Goal: Check status: Check status

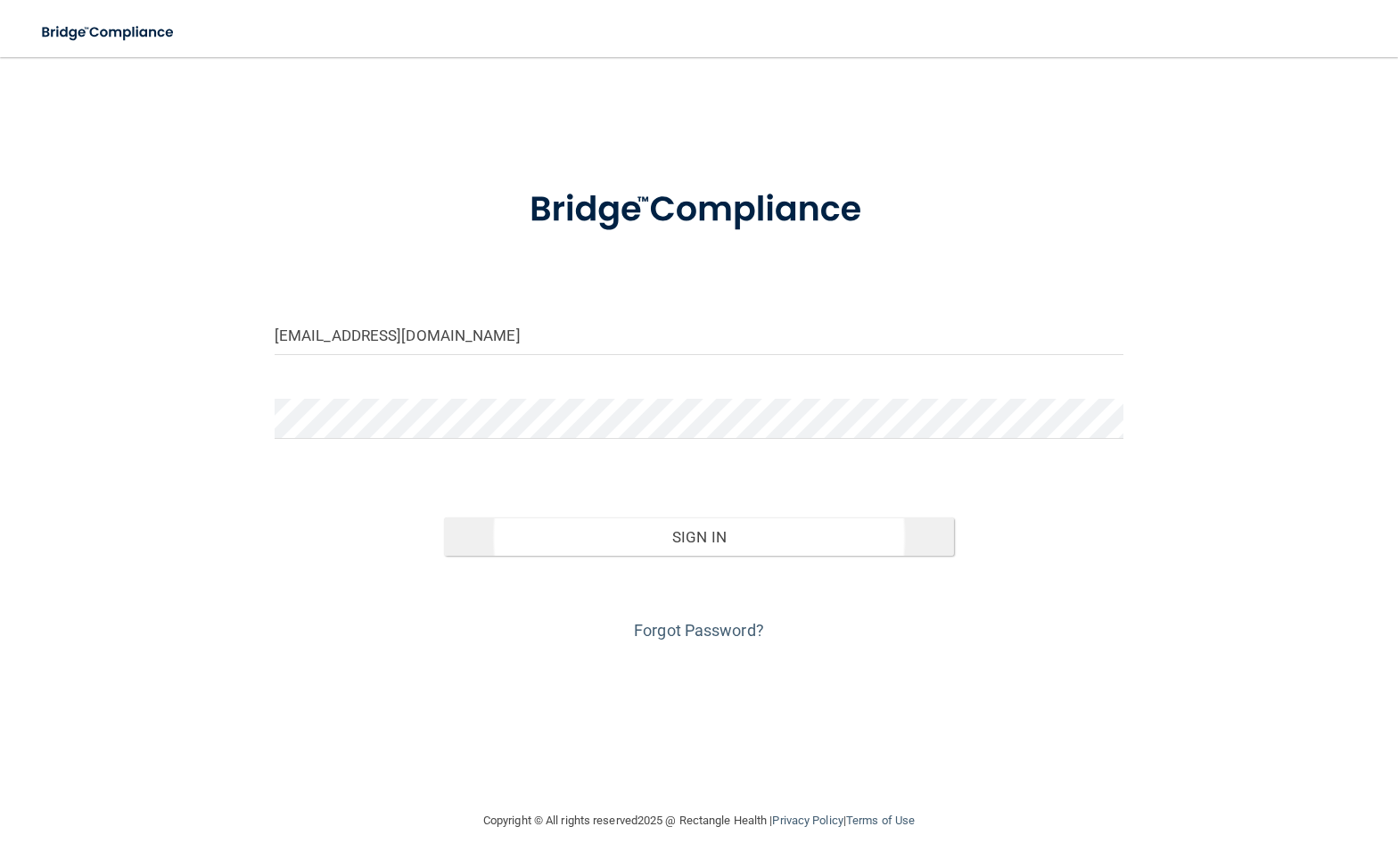
click at [673, 531] on button "Sign In" at bounding box center [698, 537] width 510 height 39
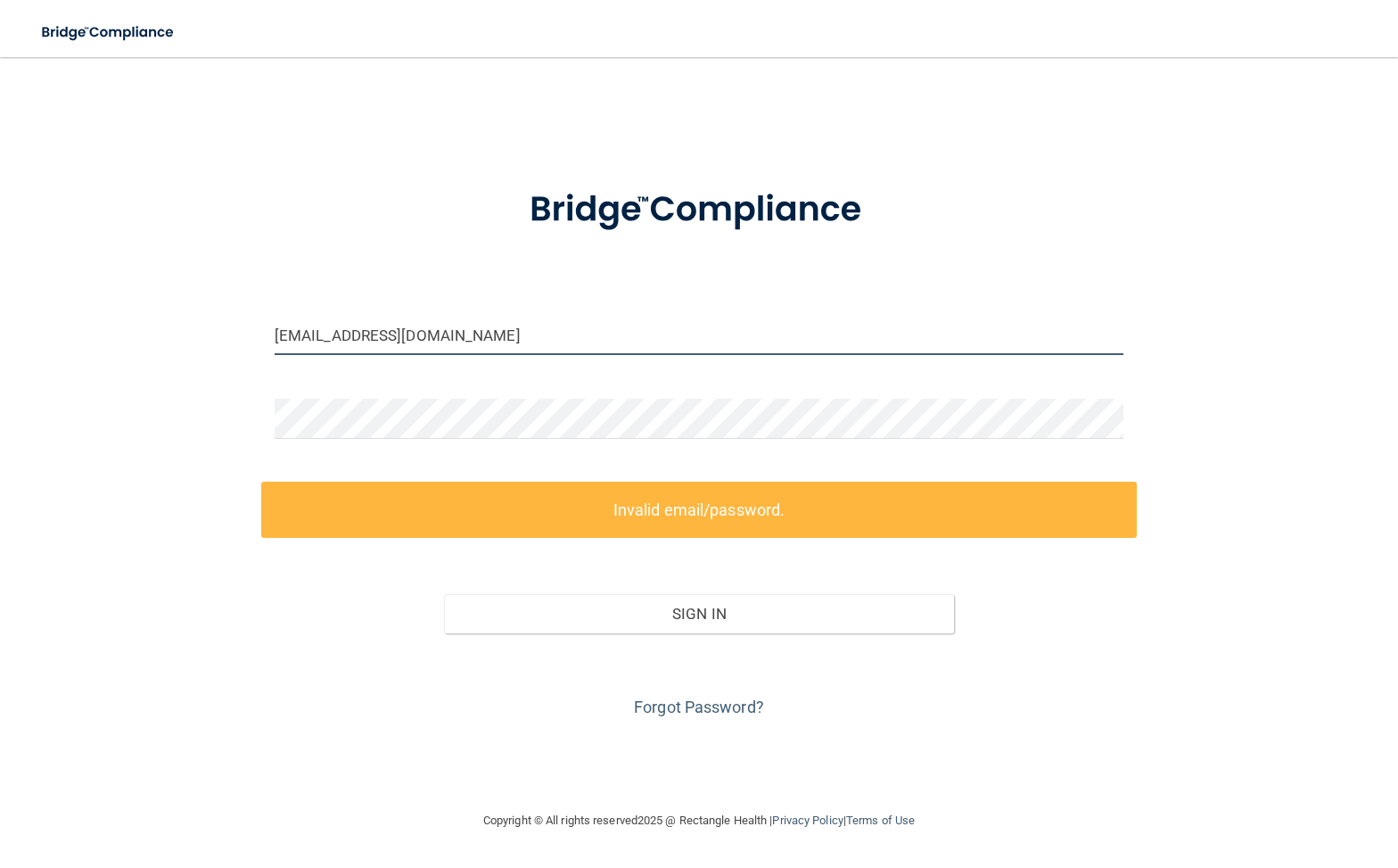
click at [589, 323] on input "[EMAIL_ADDRESS][DOMAIN_NAME]" at bounding box center [699, 334] width 849 height 40
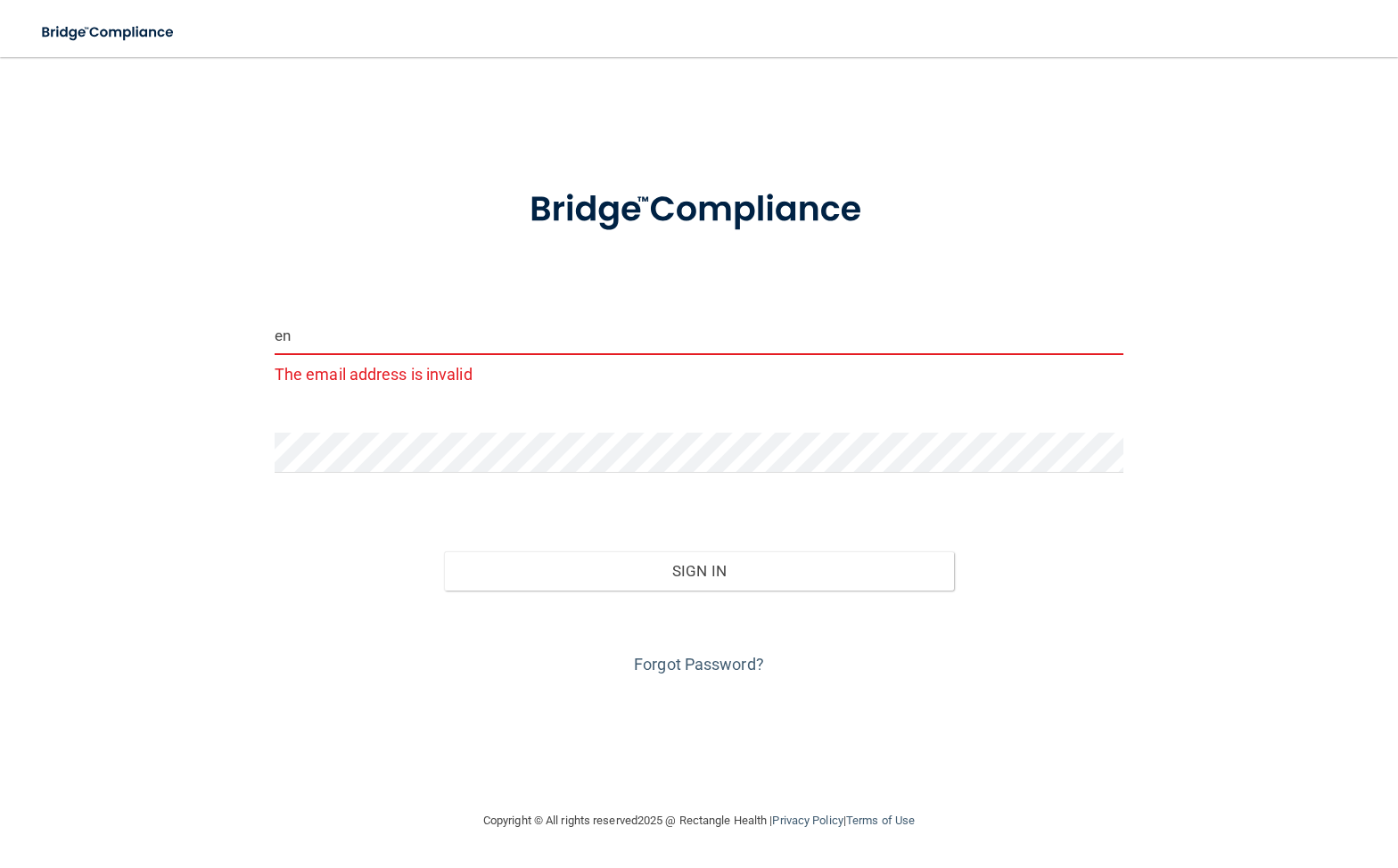
type input "end"
type input "[EMAIL_ADDRESS][DOMAIN_NAME]"
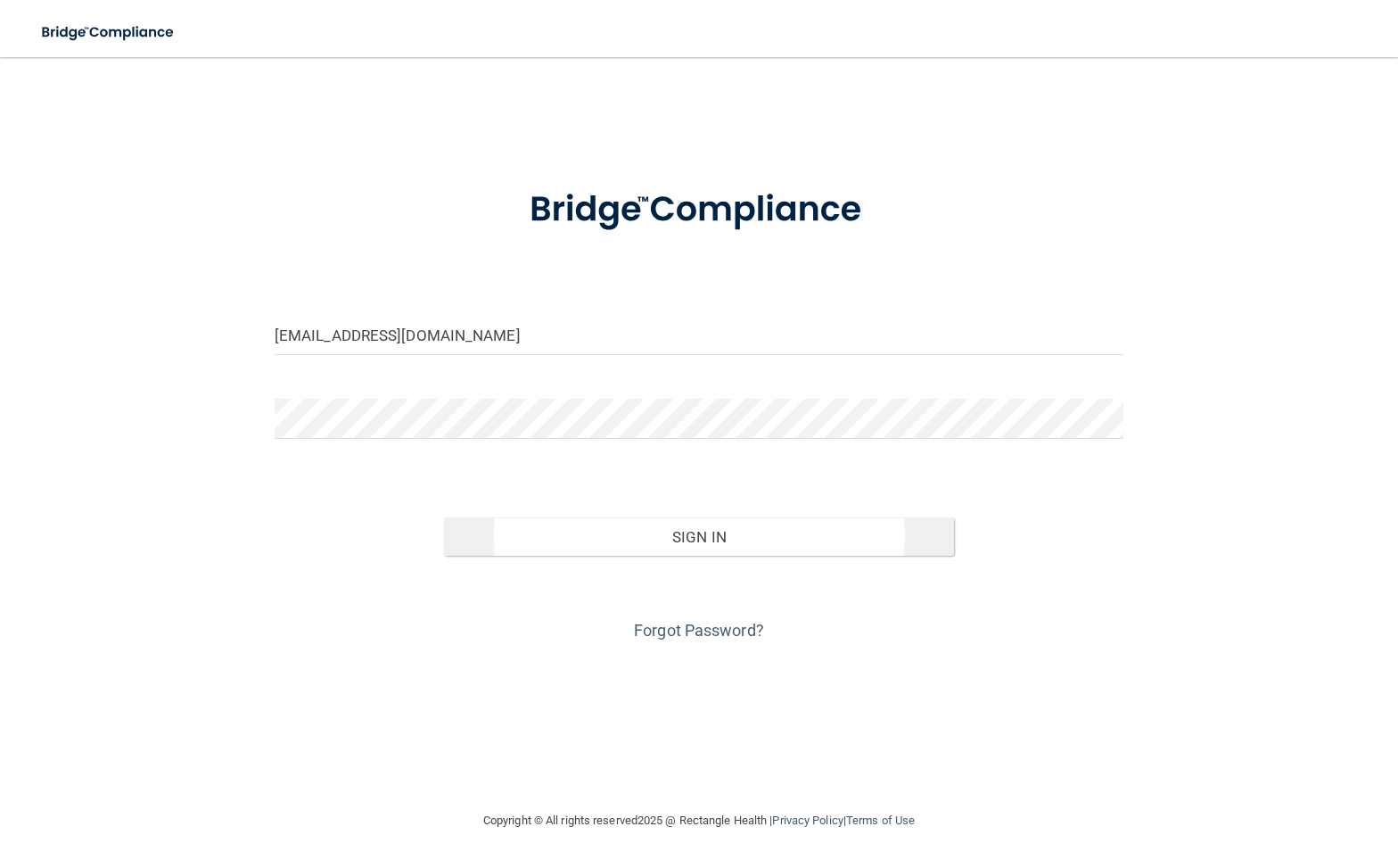
click at [627, 532] on button "Sign In" at bounding box center [698, 537] width 510 height 39
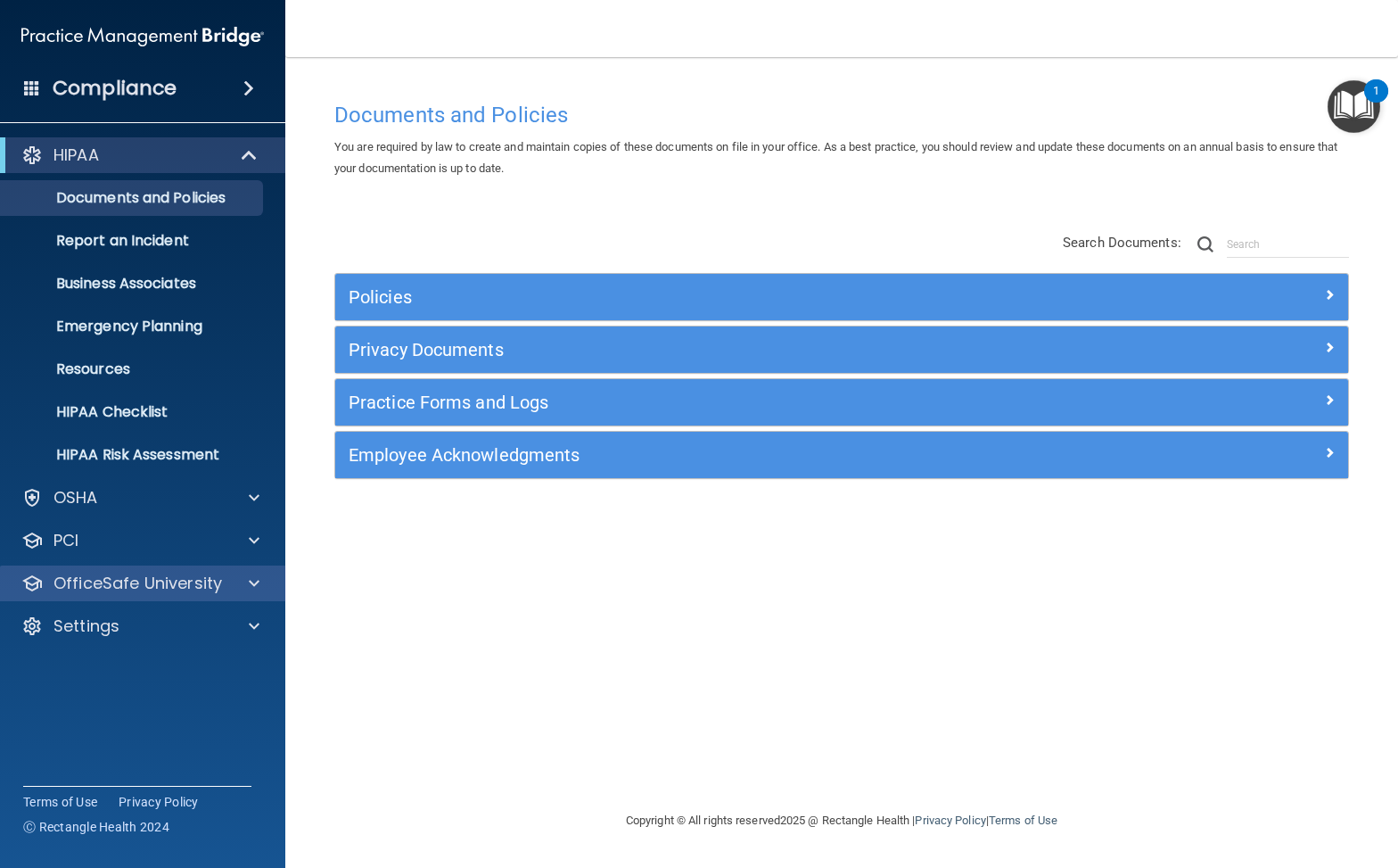
click at [236, 582] on div at bounding box center [251, 584] width 45 height 21
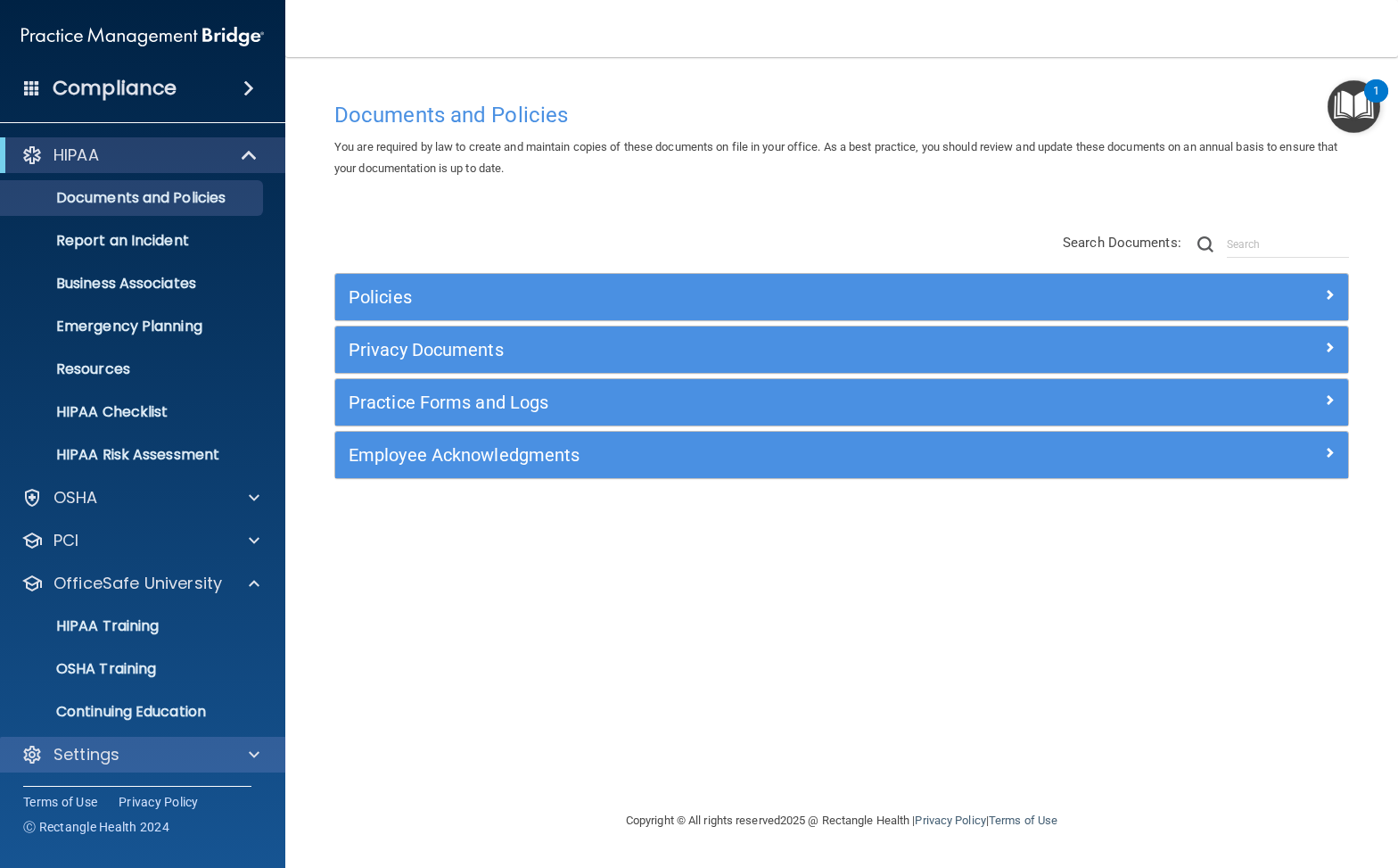
click at [203, 764] on div "Settings" at bounding box center [118, 754] width 221 height 21
click at [253, 754] on span at bounding box center [253, 754] width 11 height 21
click at [255, 754] on span at bounding box center [253, 753] width 11 height 21
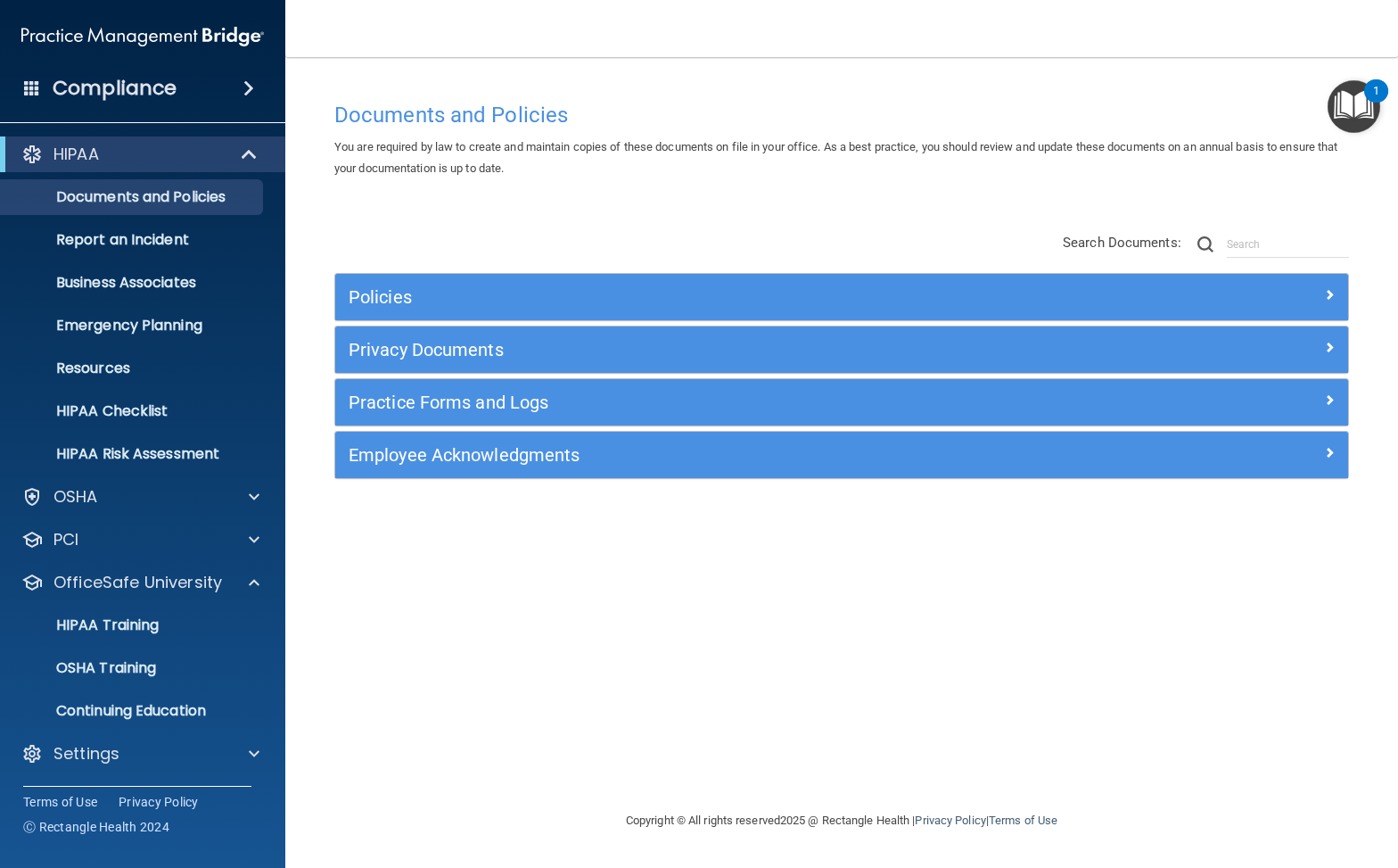
click at [511, 257] on div "Policies Select All (Unselect 0) Unselect All Print Selected (0) Acceptable Use…" at bounding box center [842, 356] width 1042 height 284
click at [250, 584] on span at bounding box center [253, 583] width 11 height 21
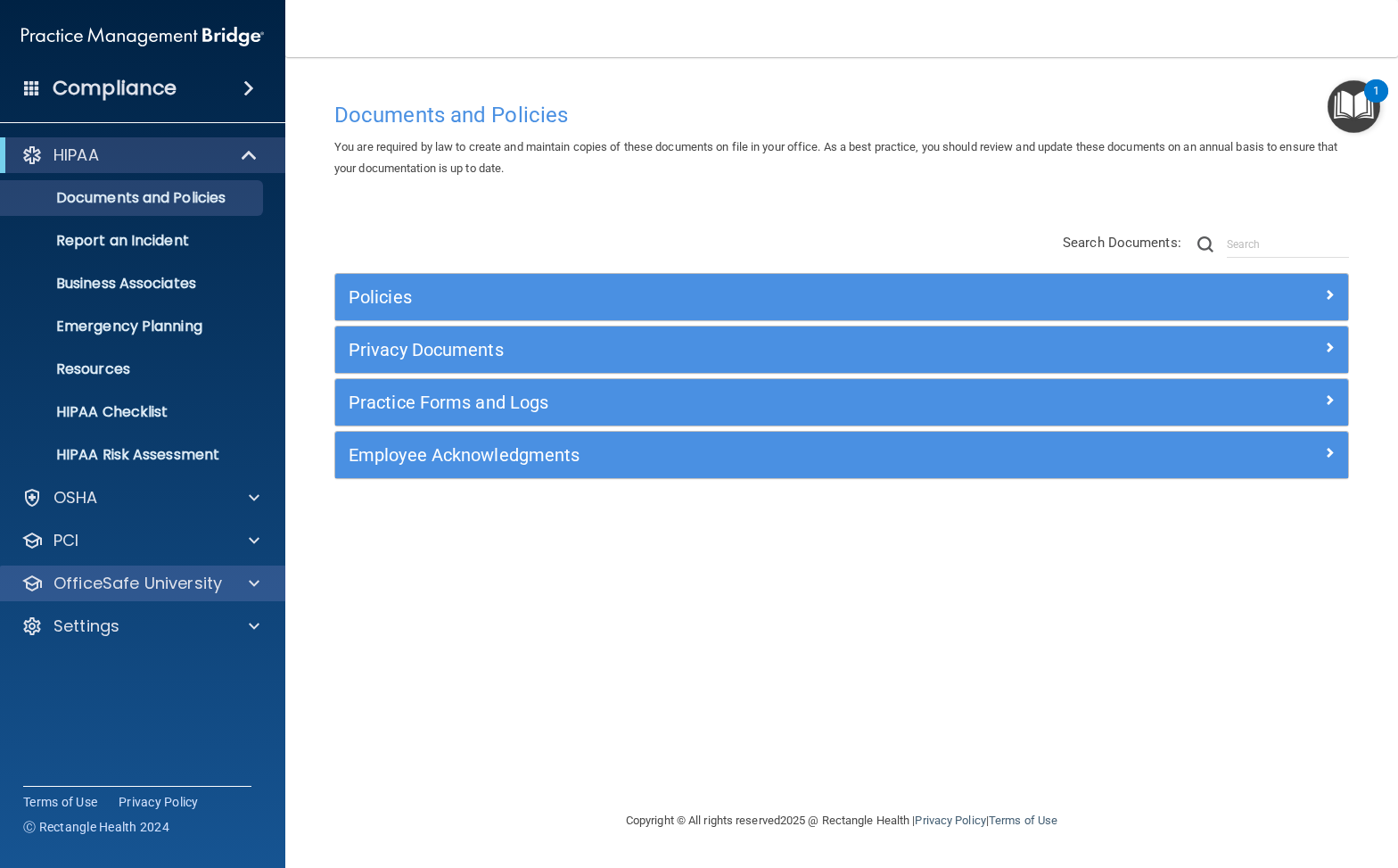
click at [252, 583] on span at bounding box center [253, 584] width 11 height 21
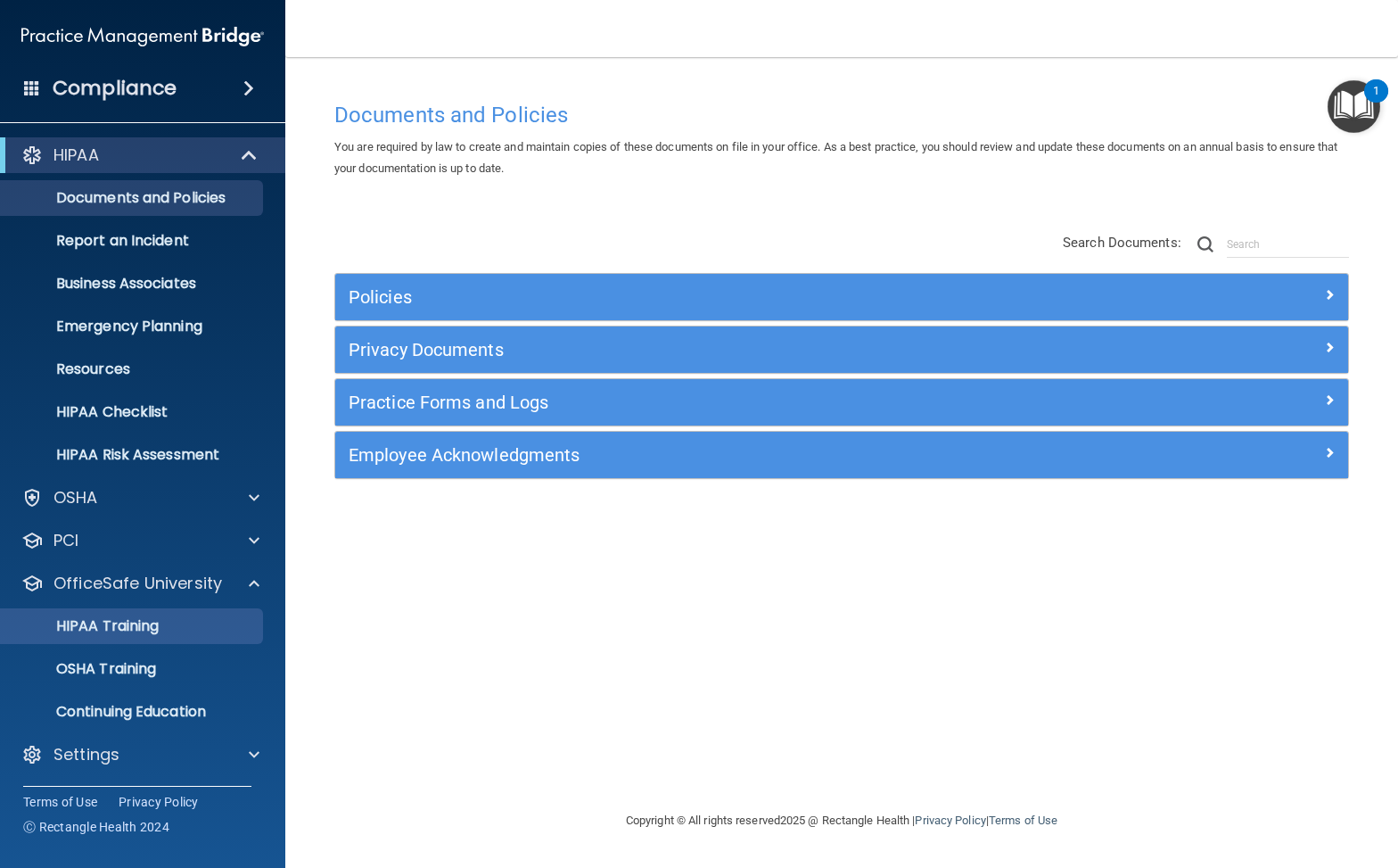
click at [146, 625] on p "HIPAA Training" at bounding box center [85, 626] width 148 height 17
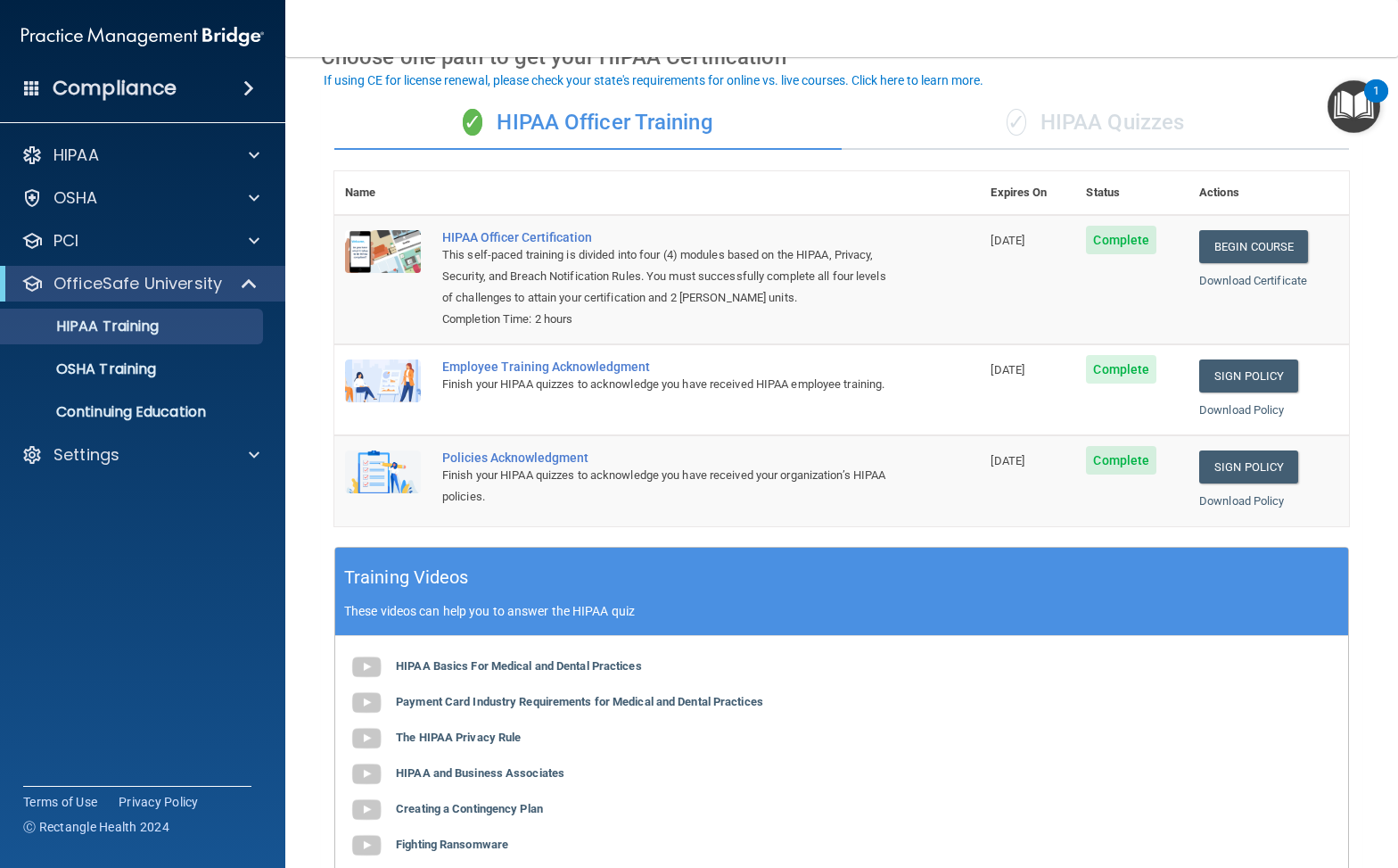
scroll to position [93, 0]
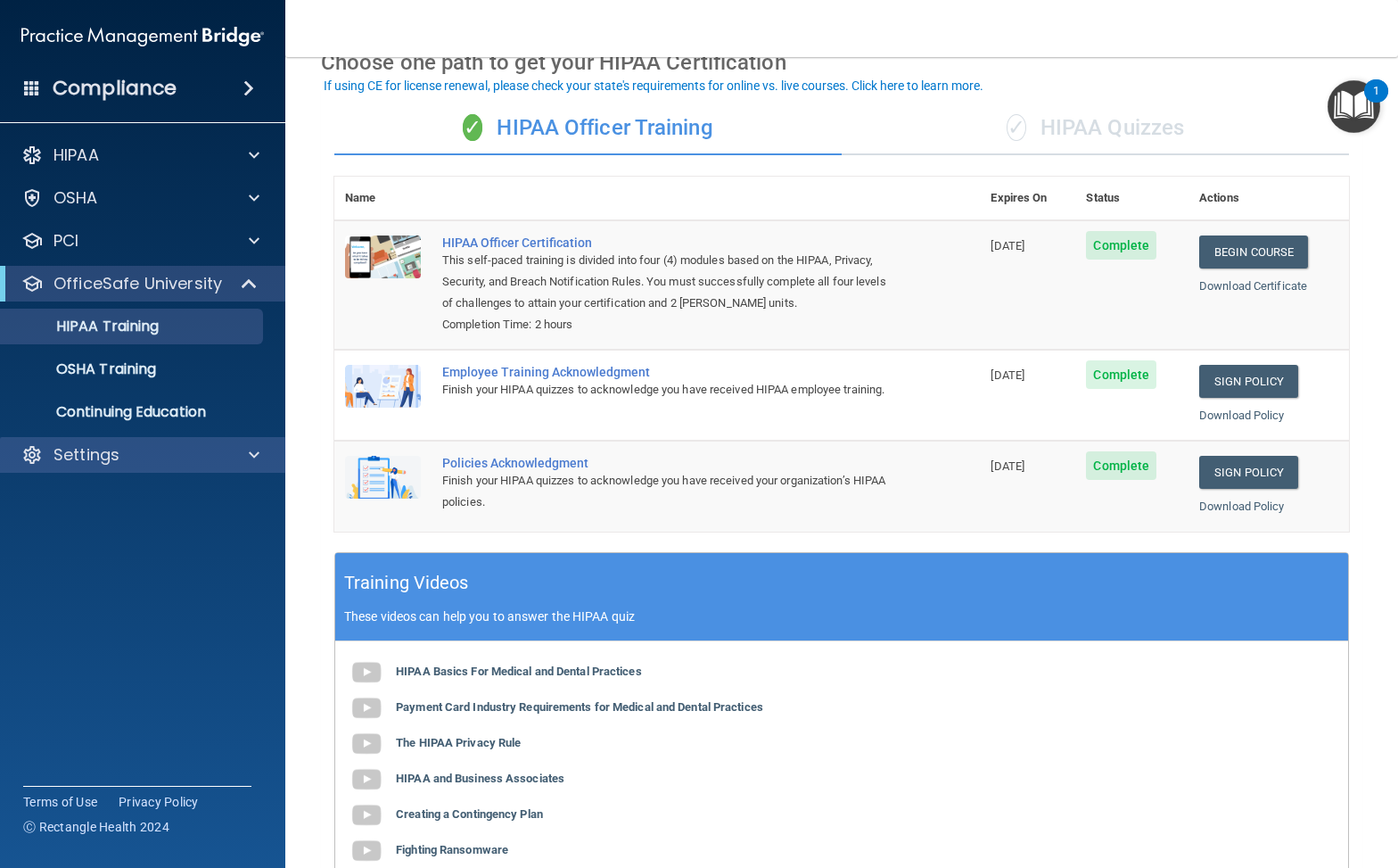
click at [251, 451] on span at bounding box center [253, 454] width 11 height 21
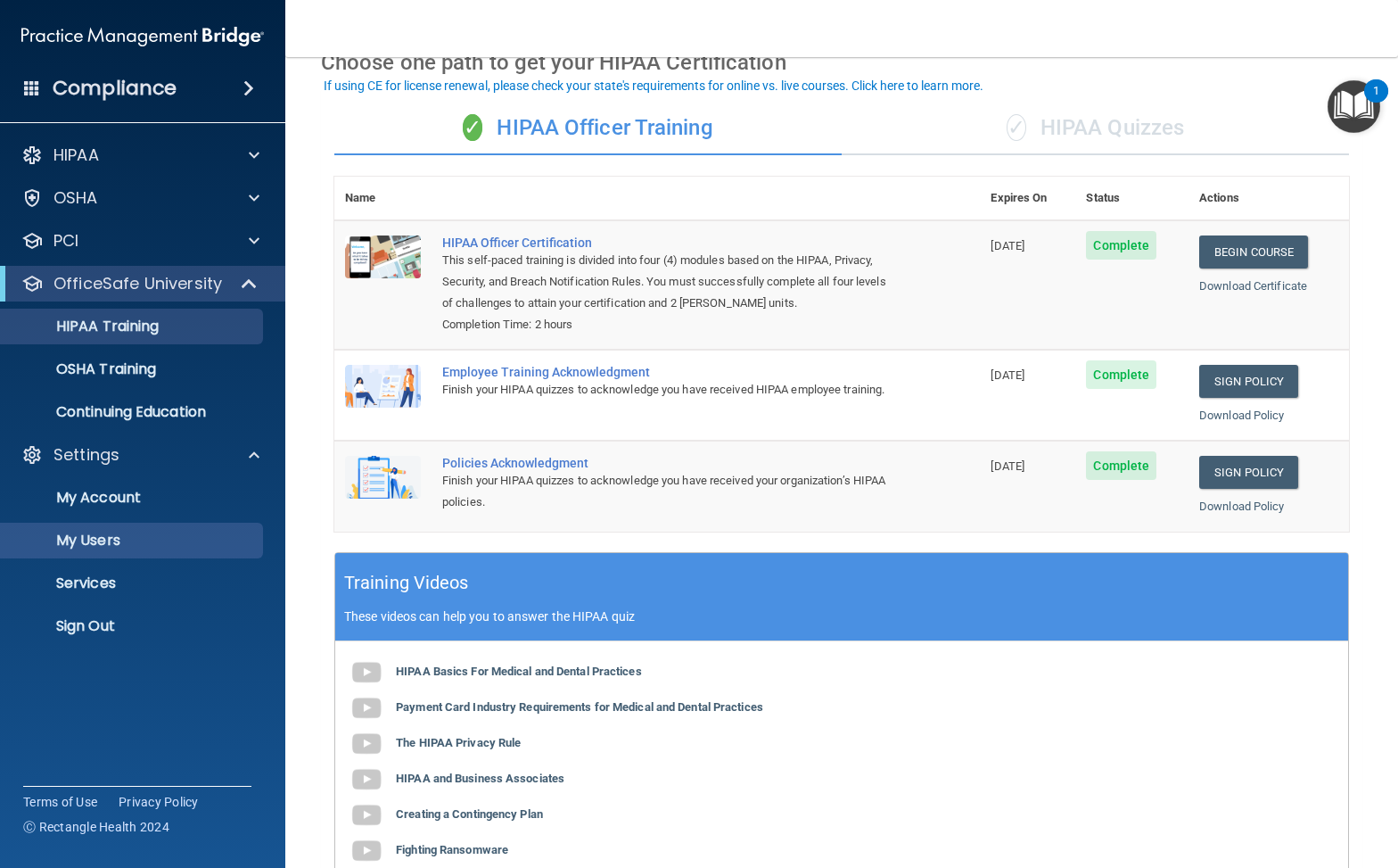
click at [102, 534] on p "My Users" at bounding box center [133, 540] width 244 height 17
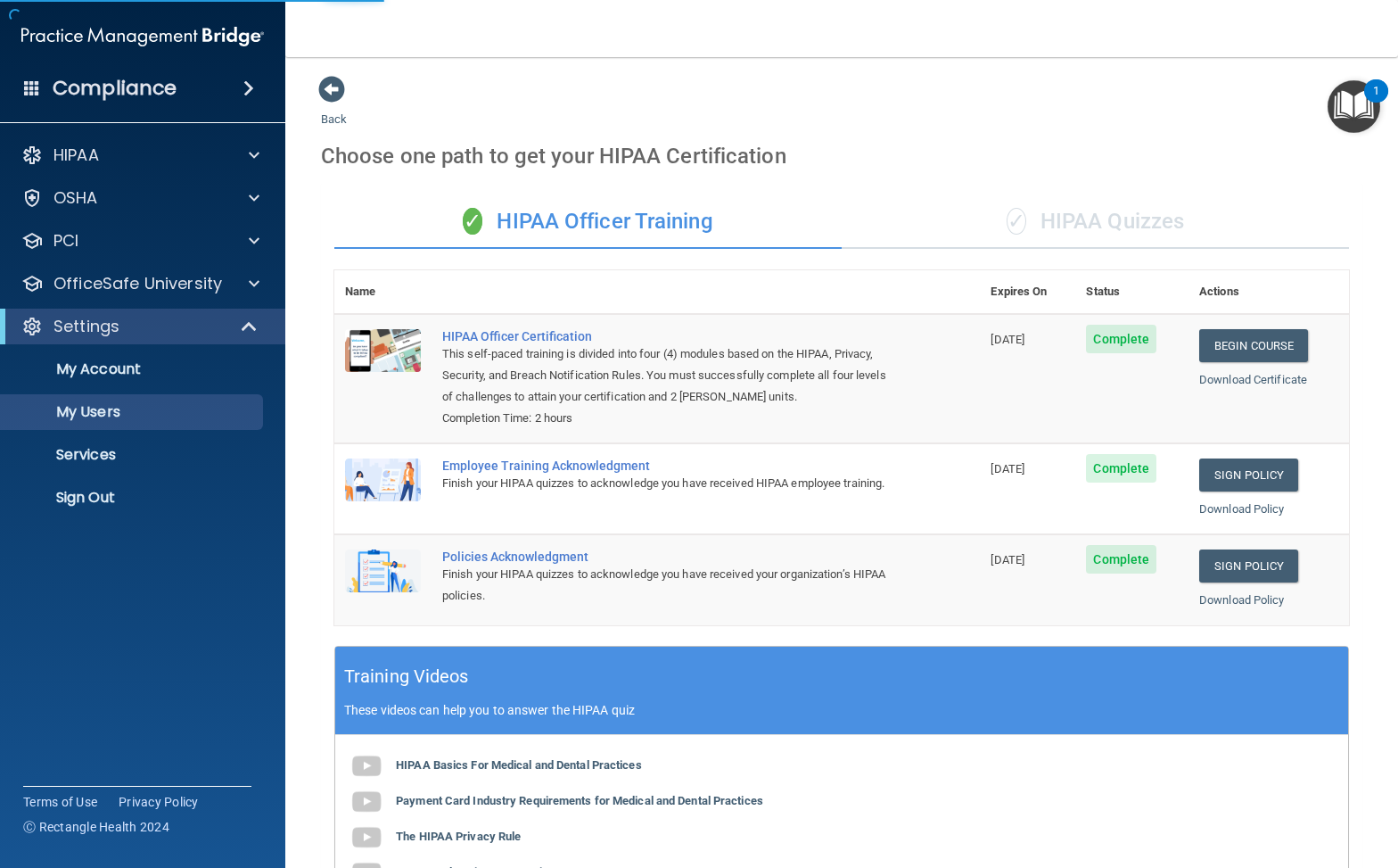
select select "20"
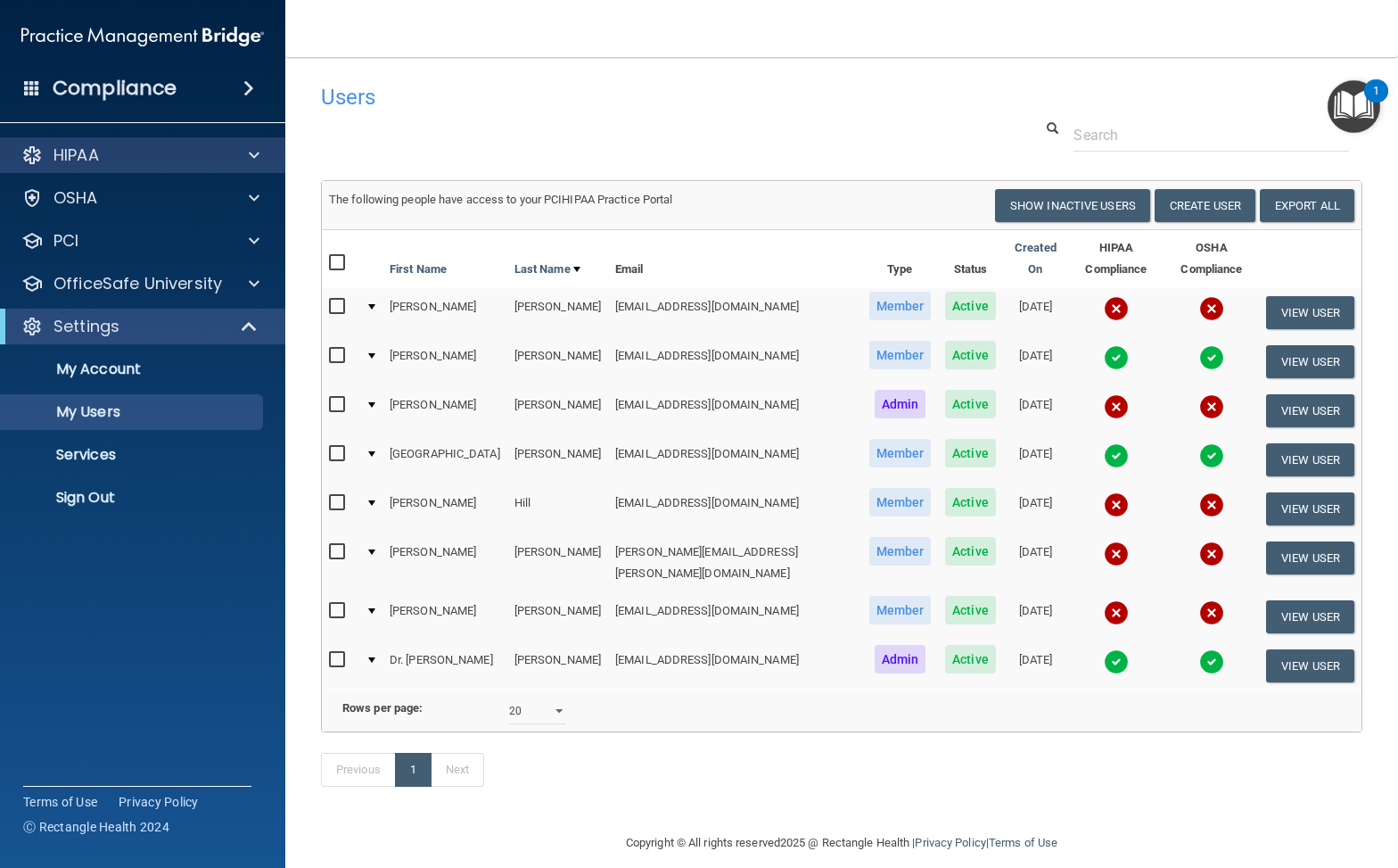
click at [251, 152] on span at bounding box center [253, 155] width 11 height 21
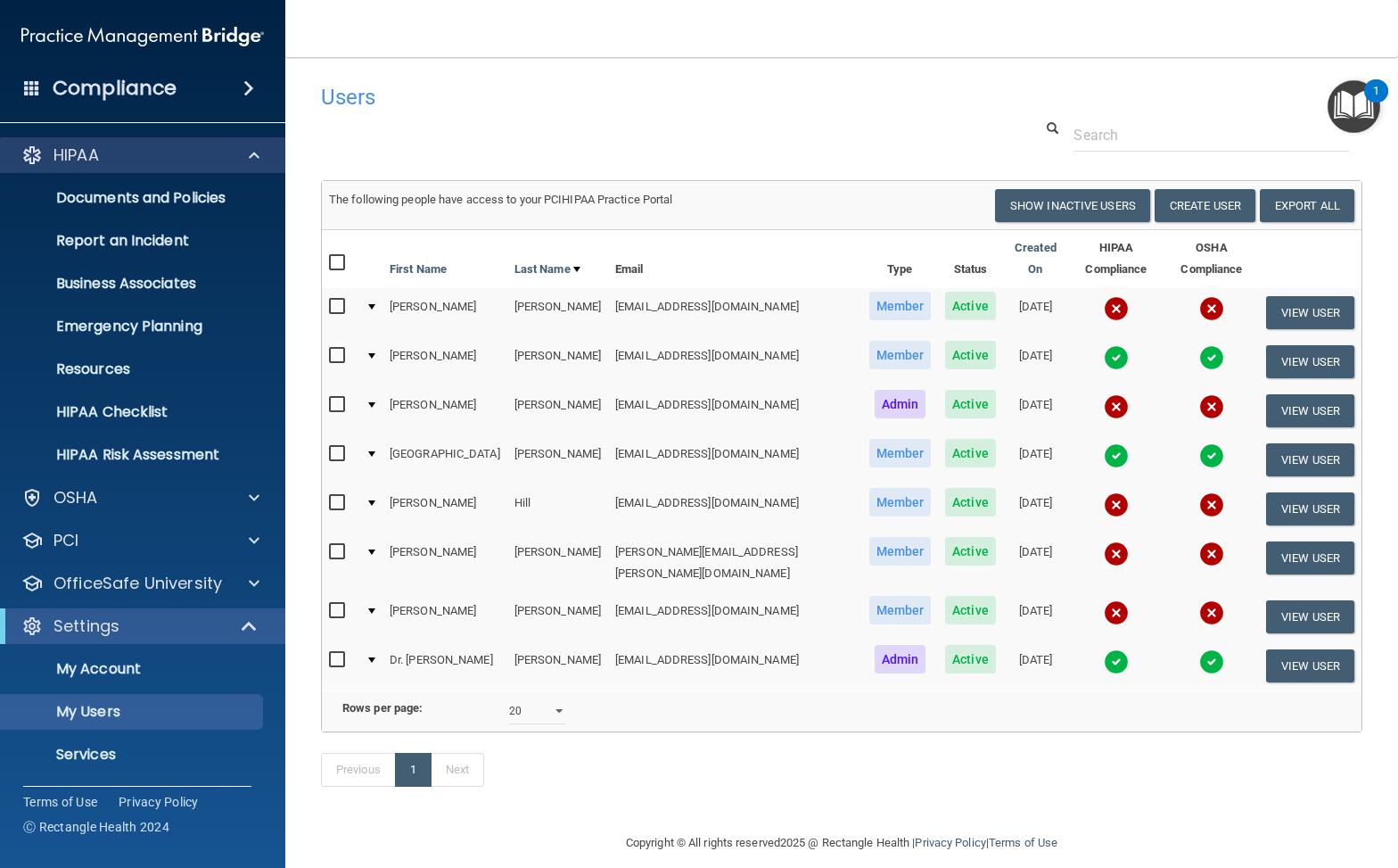
click at [251, 156] on span at bounding box center [253, 155] width 11 height 21
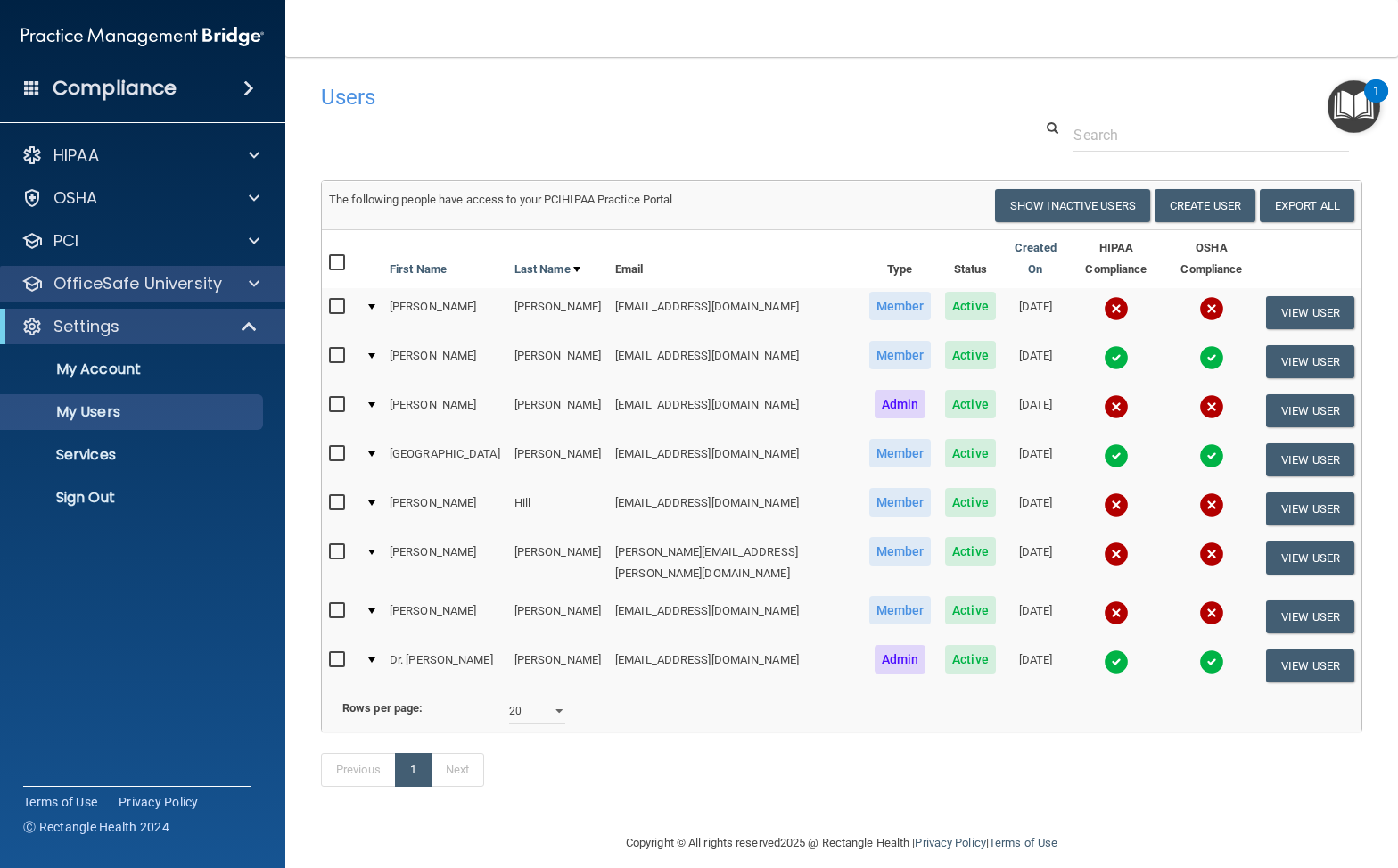
click at [240, 284] on div at bounding box center [251, 284] width 45 height 21
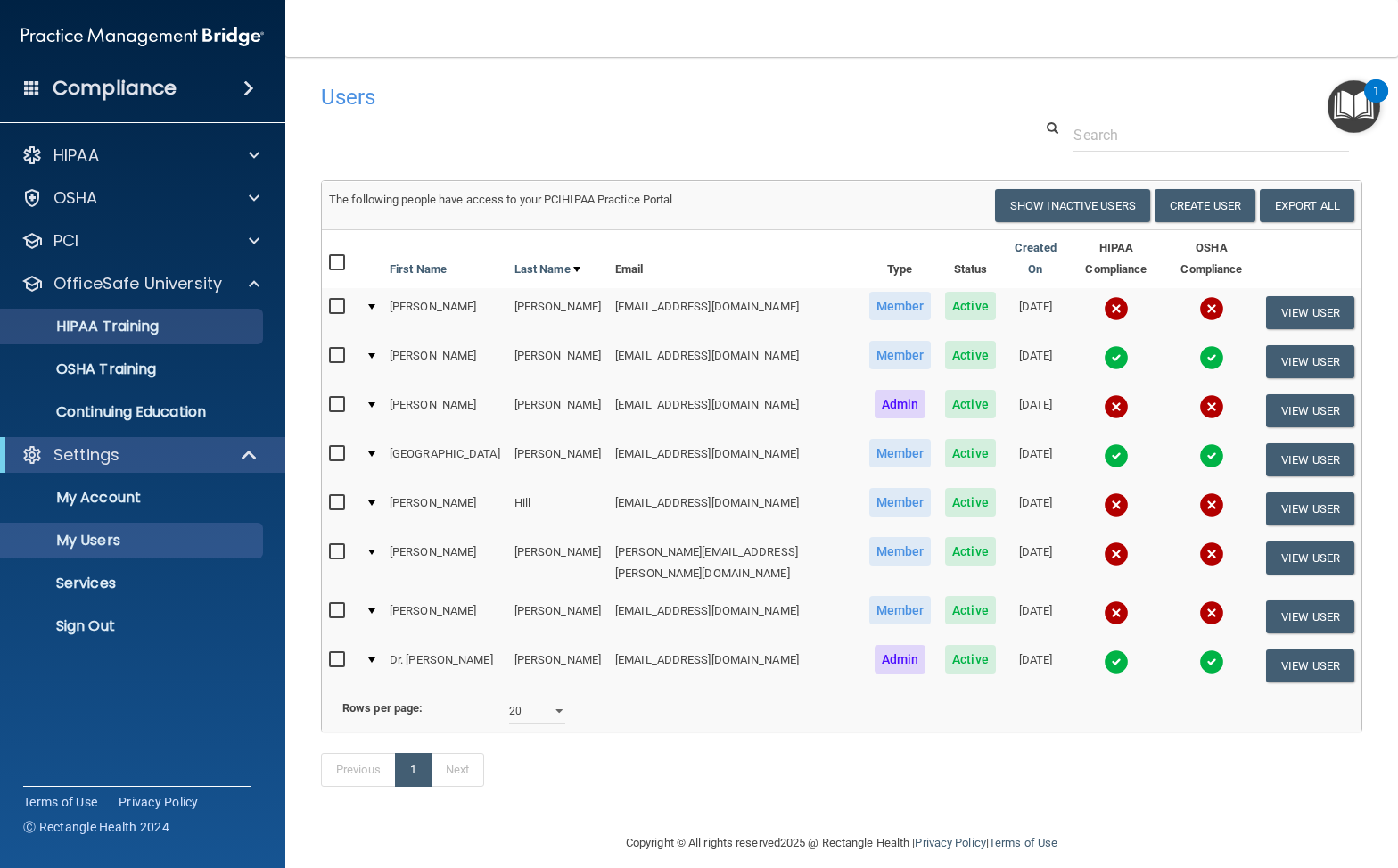
click at [171, 332] on div "HIPAA Training" at bounding box center [133, 326] width 244 height 17
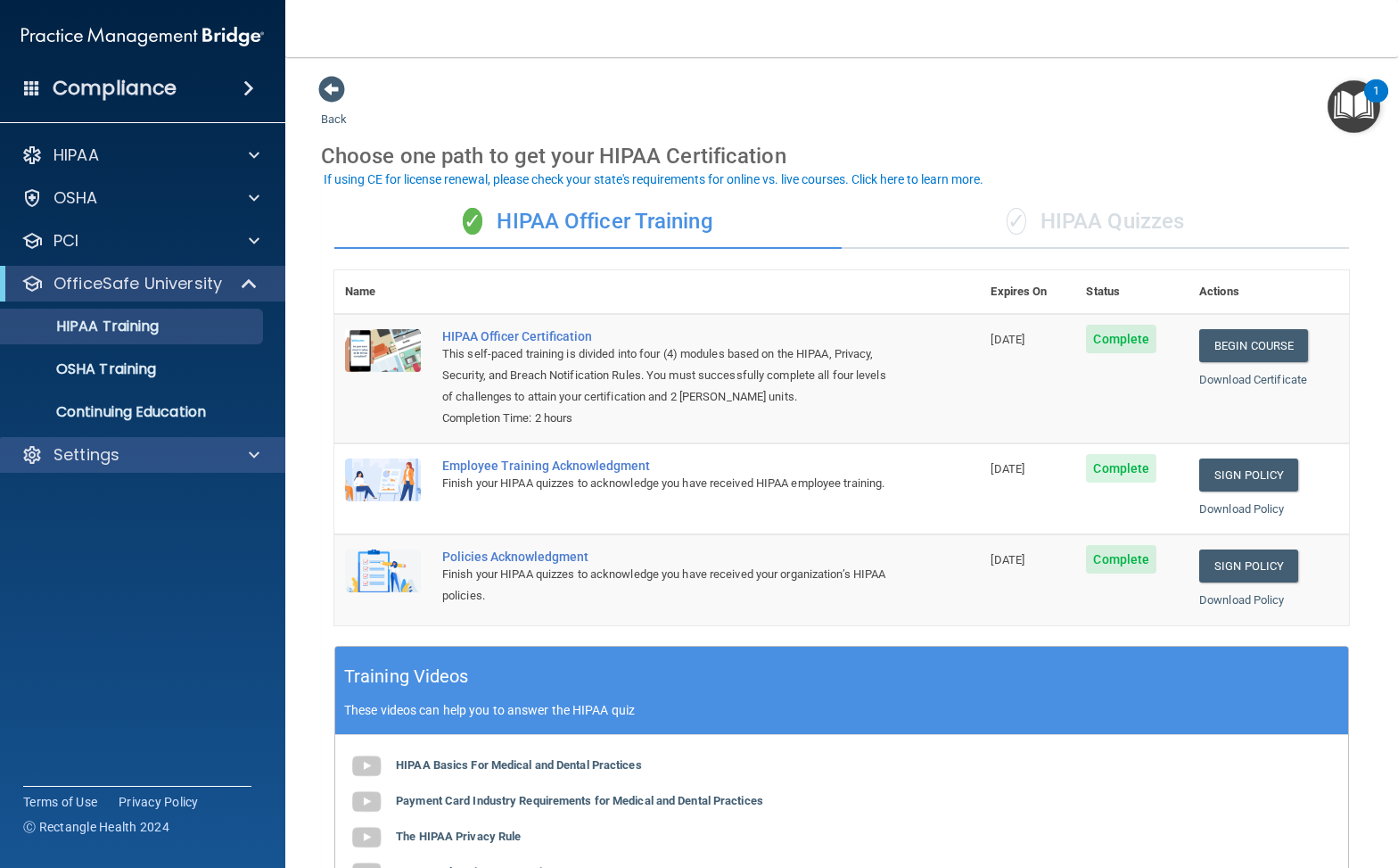
click at [250, 454] on span at bounding box center [253, 454] width 11 height 21
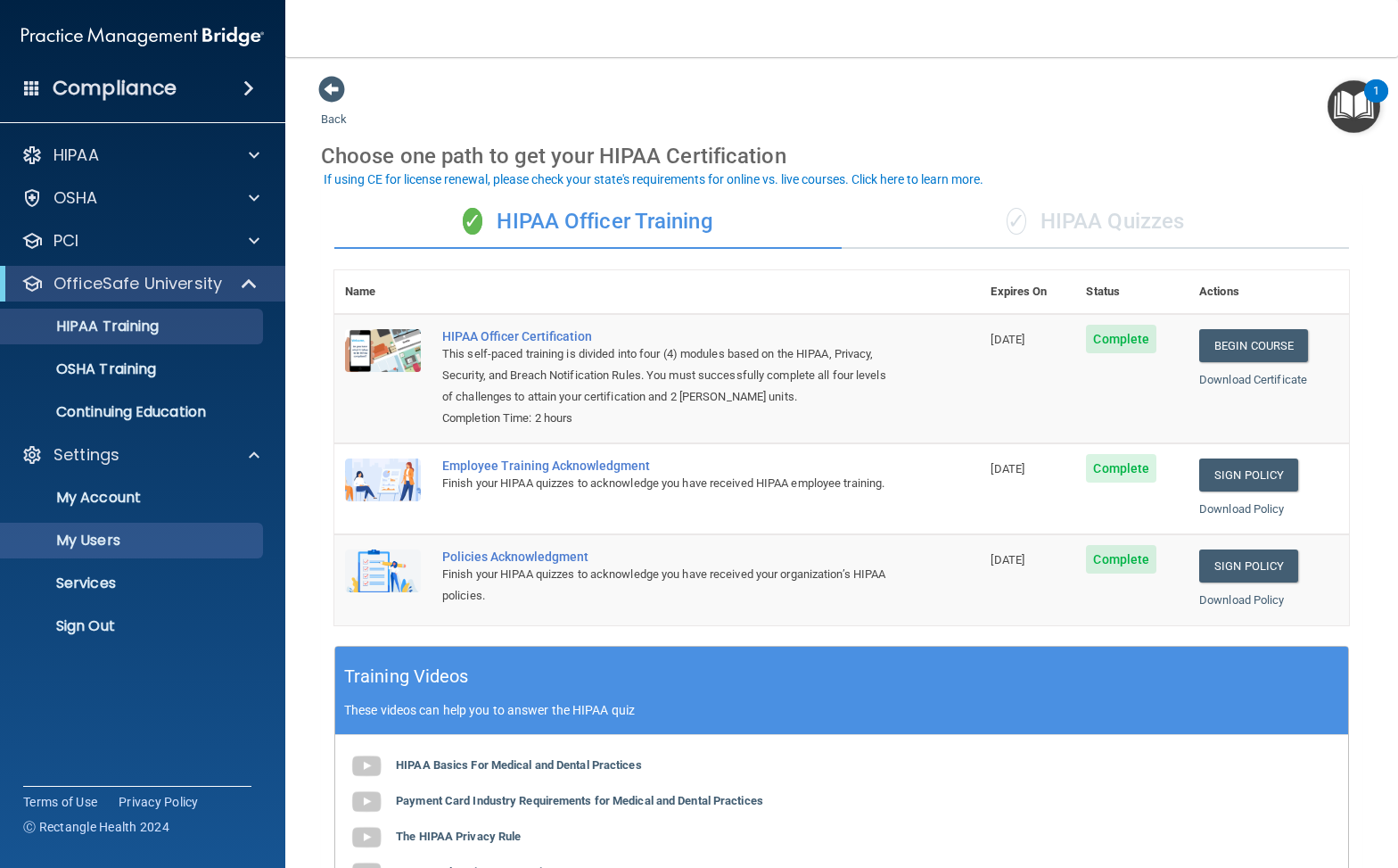
click at [195, 533] on p "My Users" at bounding box center [133, 540] width 244 height 17
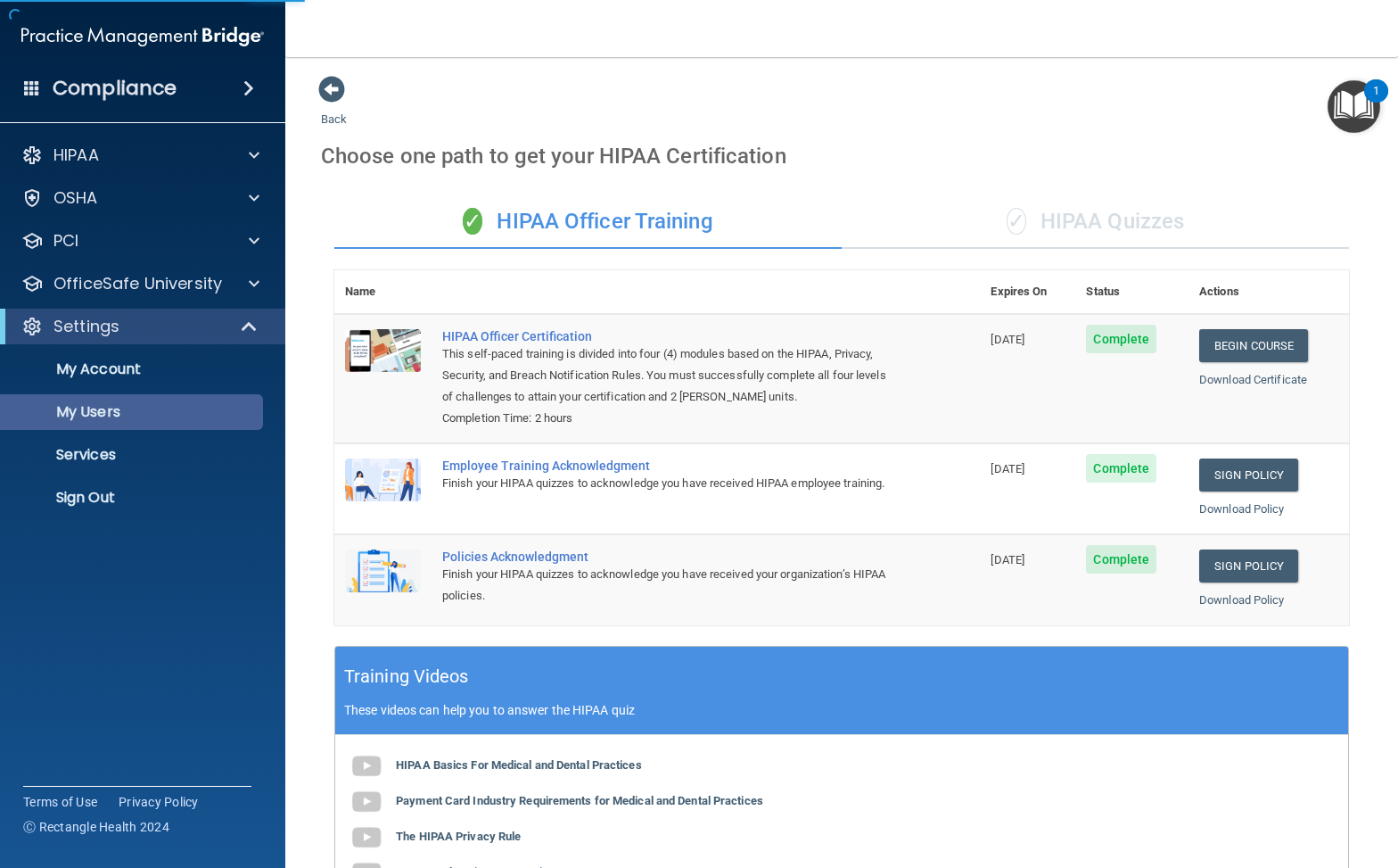
select select "20"
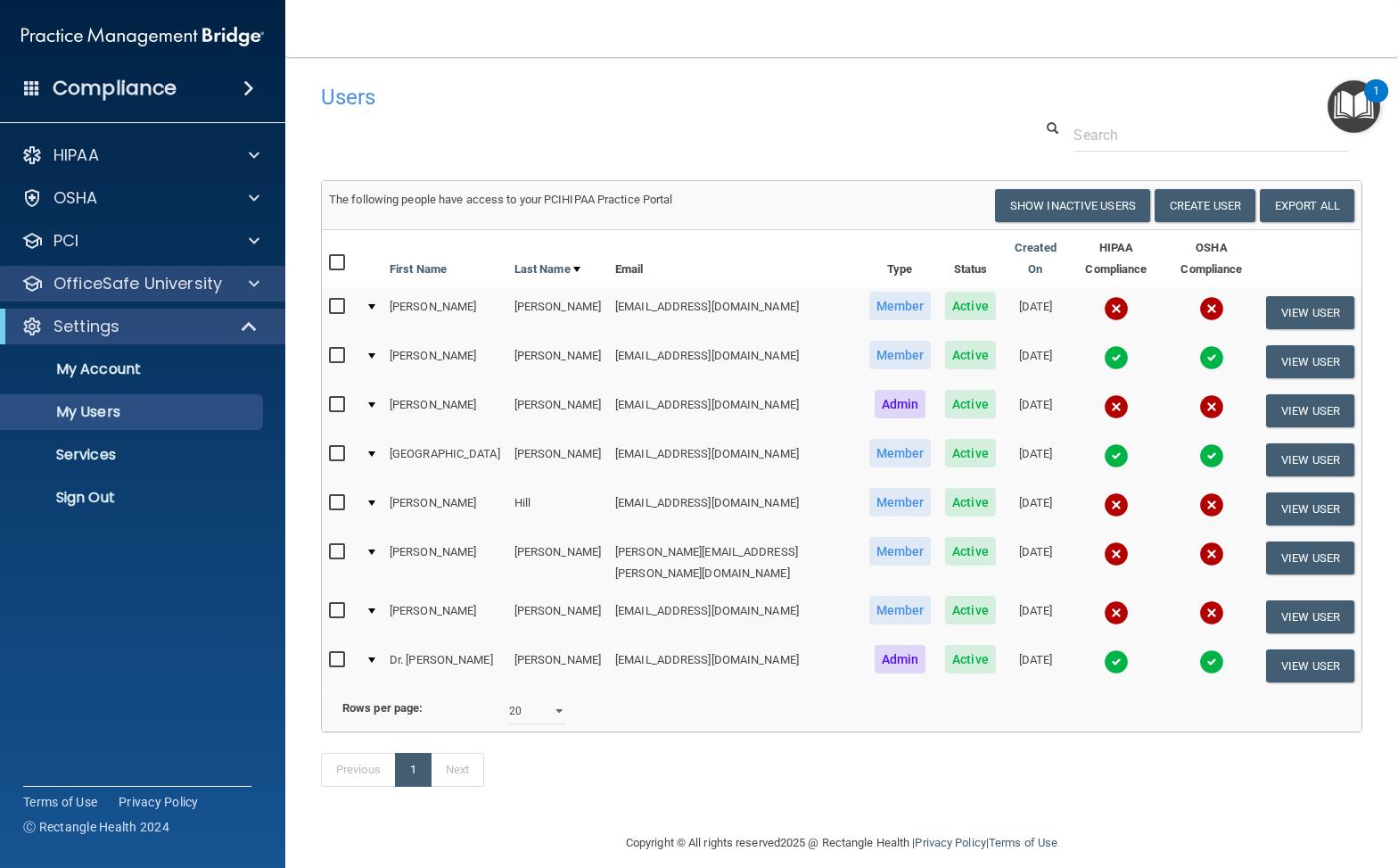
click at [248, 289] on div at bounding box center [251, 284] width 45 height 21
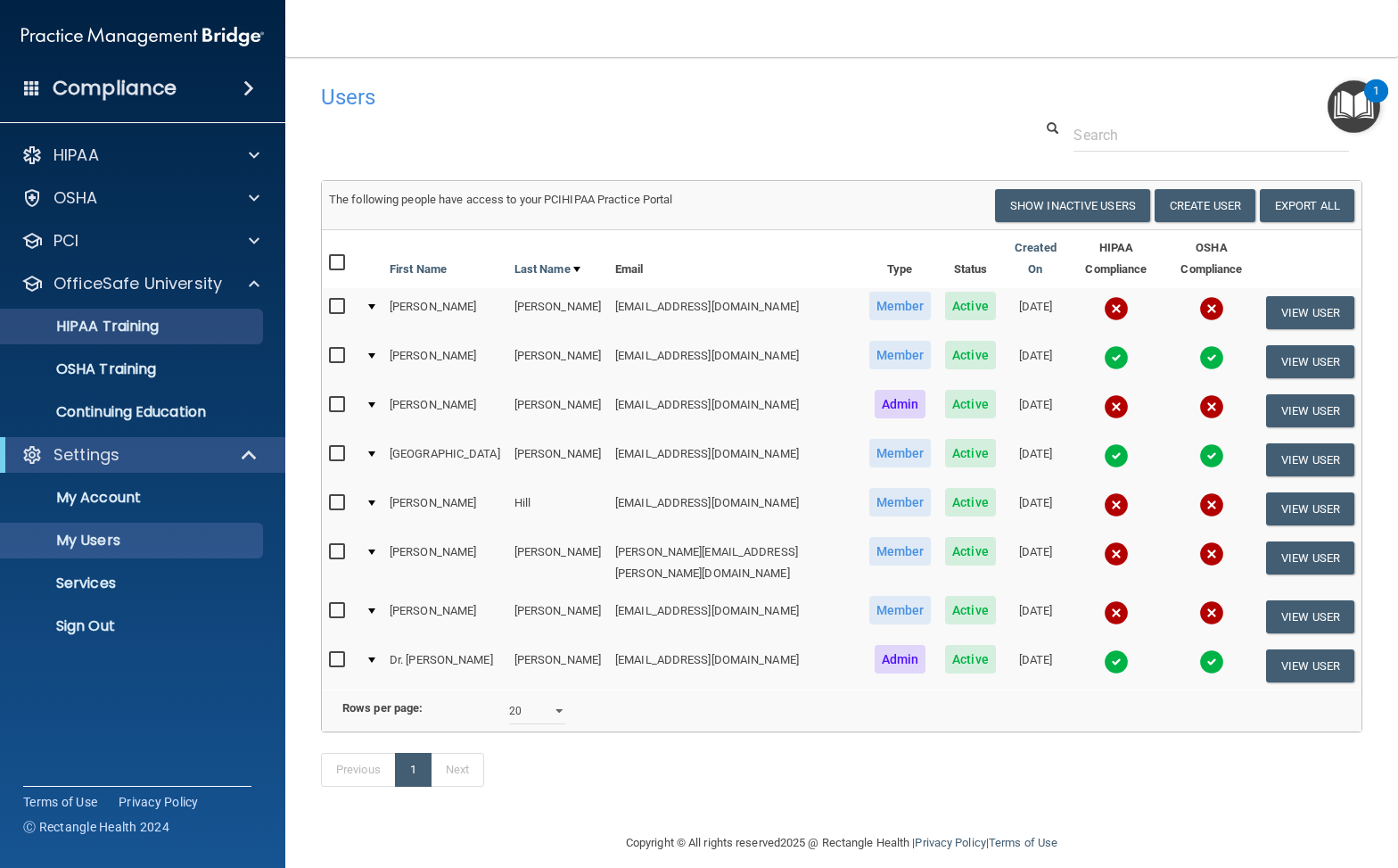
click at [191, 335] on link "HIPAA Training" at bounding box center [122, 326] width 281 height 36
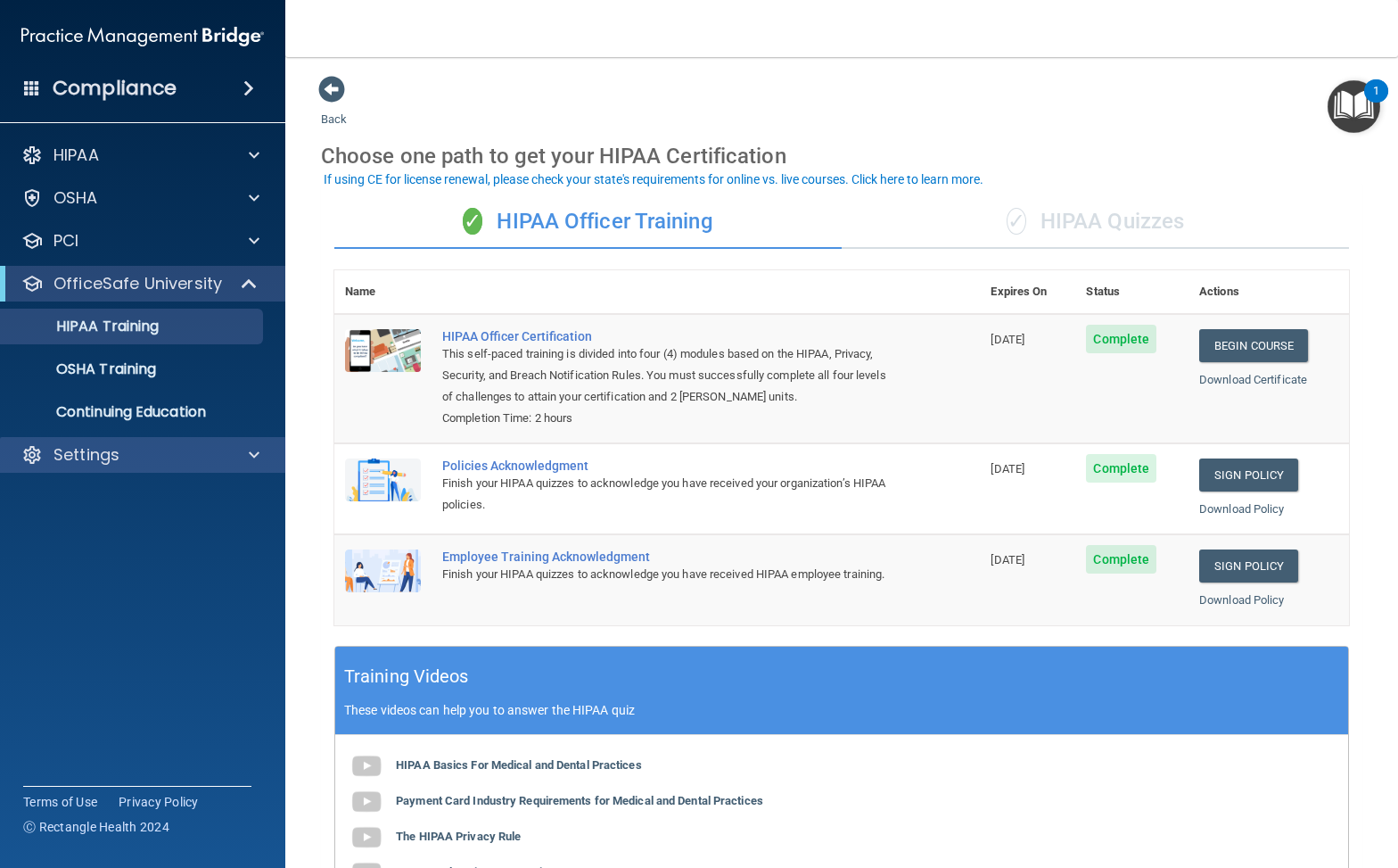
click at [257, 454] on span at bounding box center [253, 454] width 11 height 21
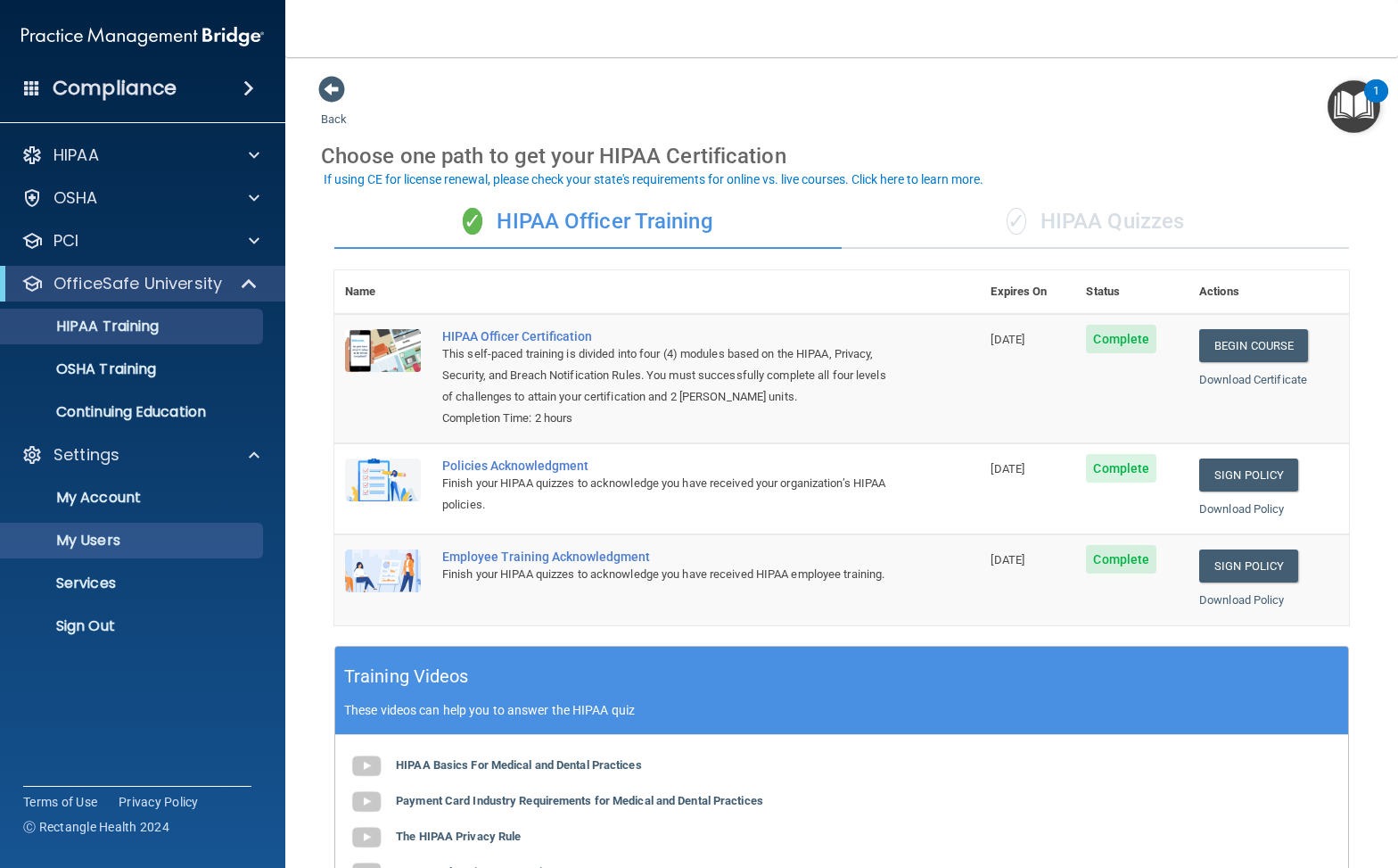
click at [179, 546] on p "My Users" at bounding box center [133, 540] width 244 height 17
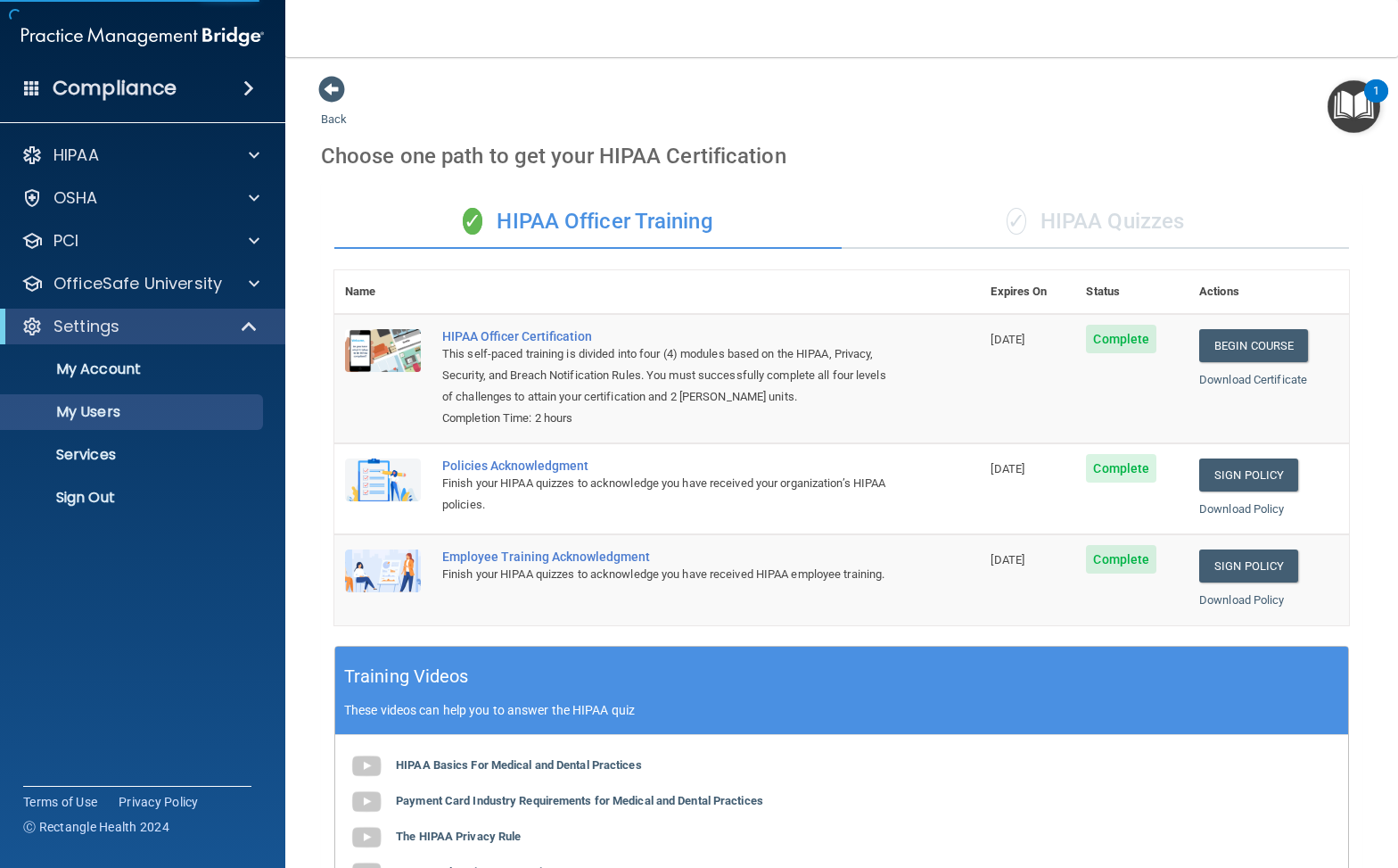
select select "20"
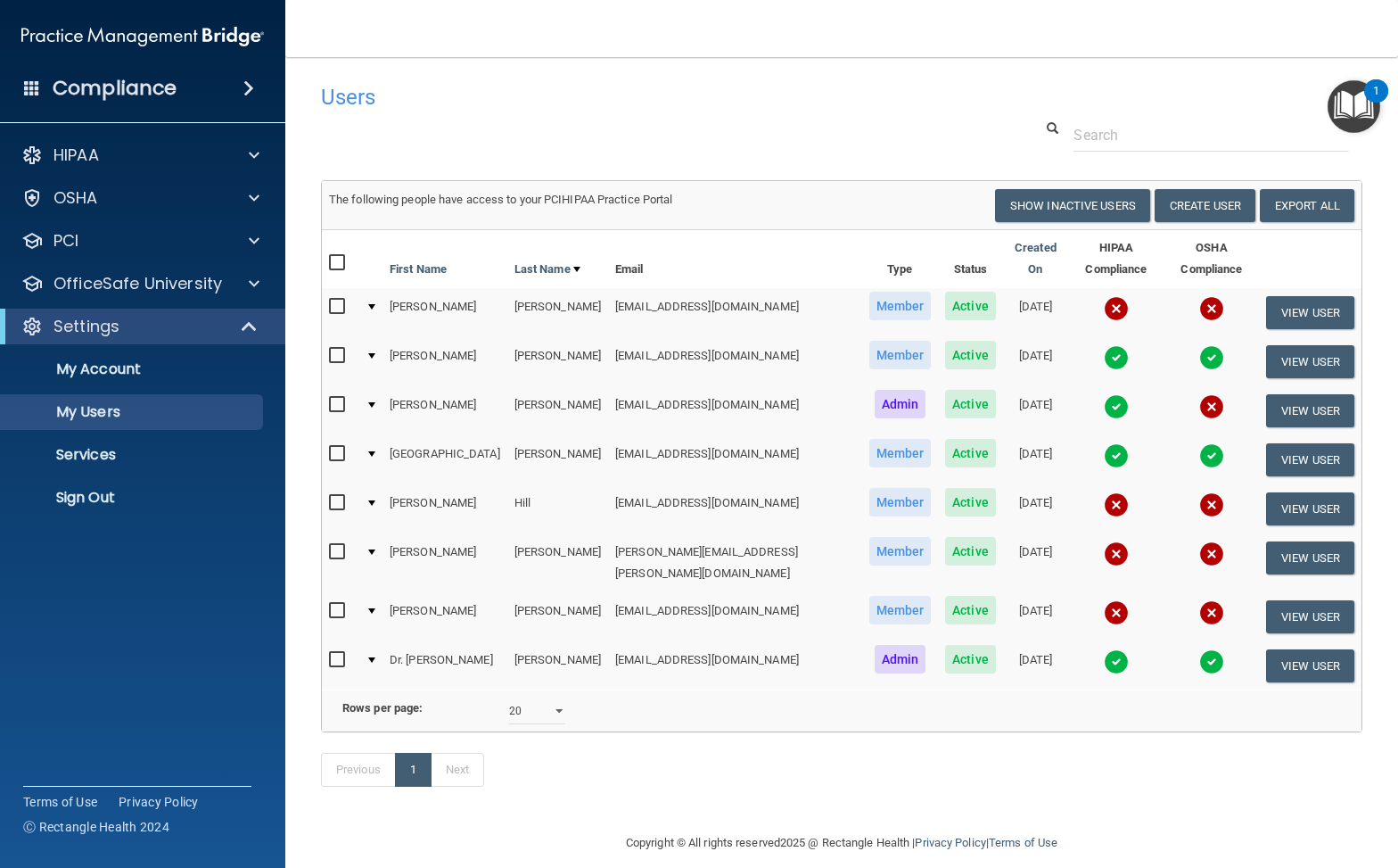
click at [1104, 394] on img at bounding box center [1116, 407] width 25 height 25
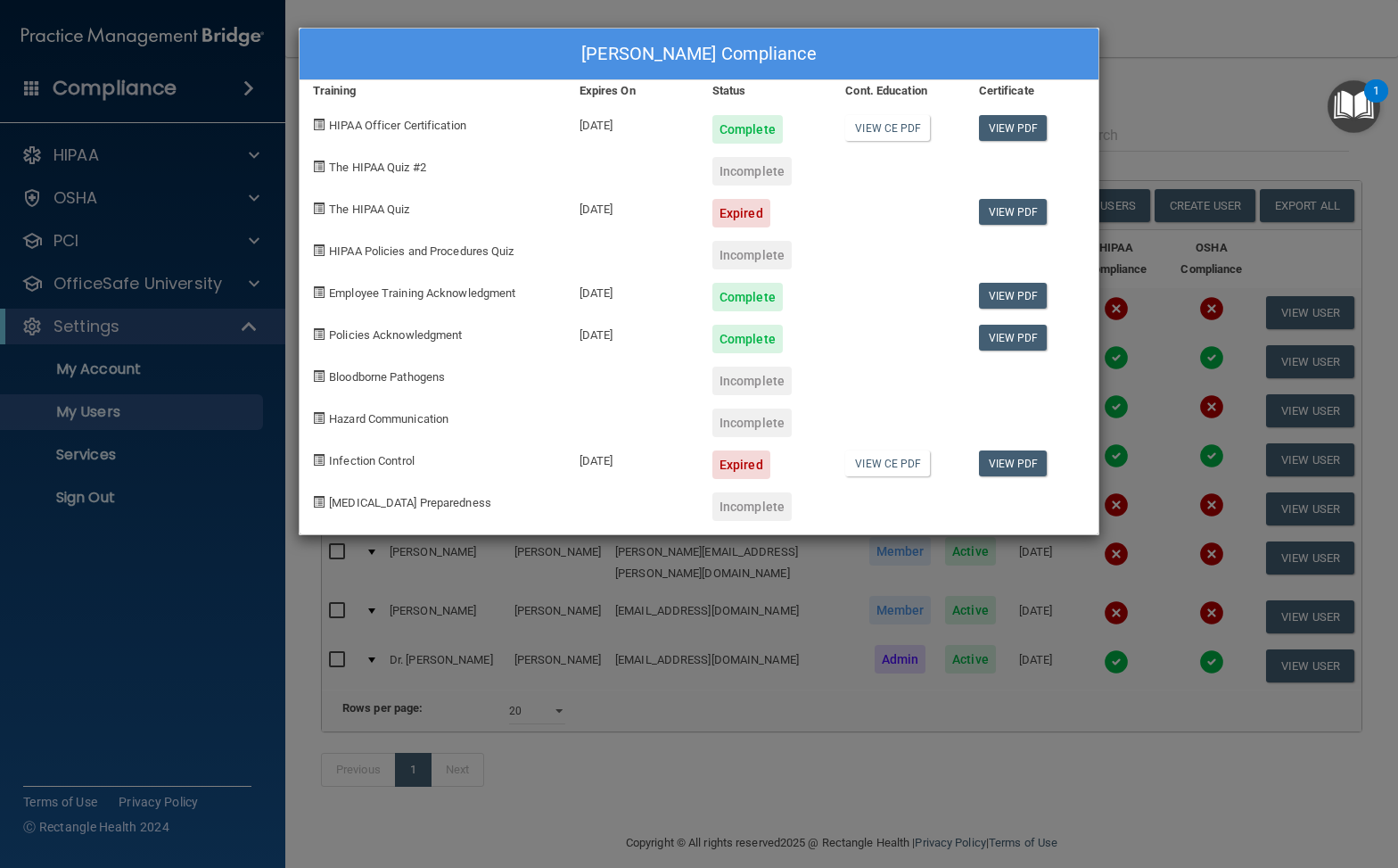
click at [756, 171] on div "Incomplete" at bounding box center [752, 171] width 80 height 28
click at [402, 166] on span "The HIPAA Quiz #2" at bounding box center [378, 167] width 97 height 14
click at [647, 545] on div "[PERSON_NAME] Compliance Training Expires On Status Cont. Education Certificate…" at bounding box center [699, 434] width 1398 height 868
